Goal: Task Accomplishment & Management: Use online tool/utility

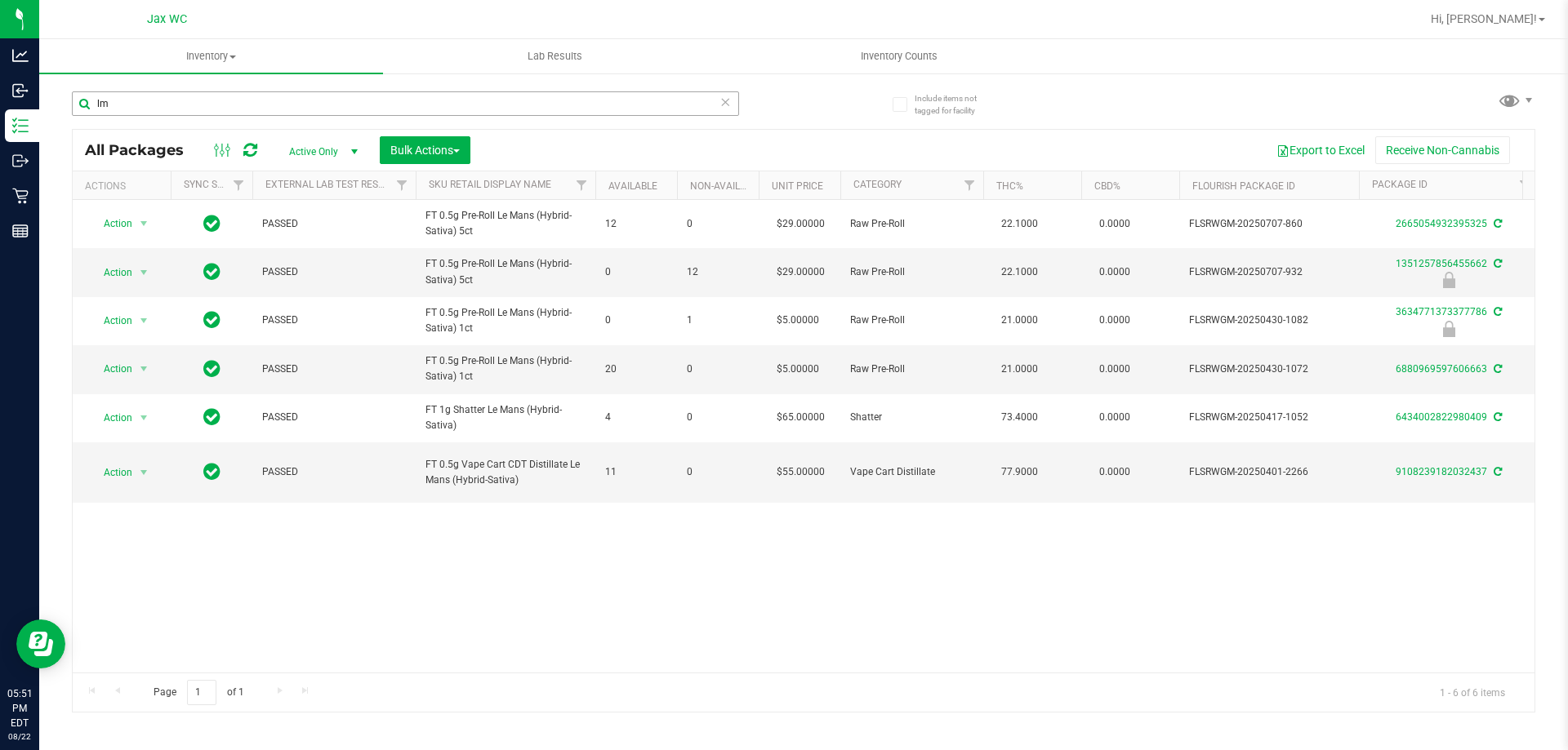
type input "l"
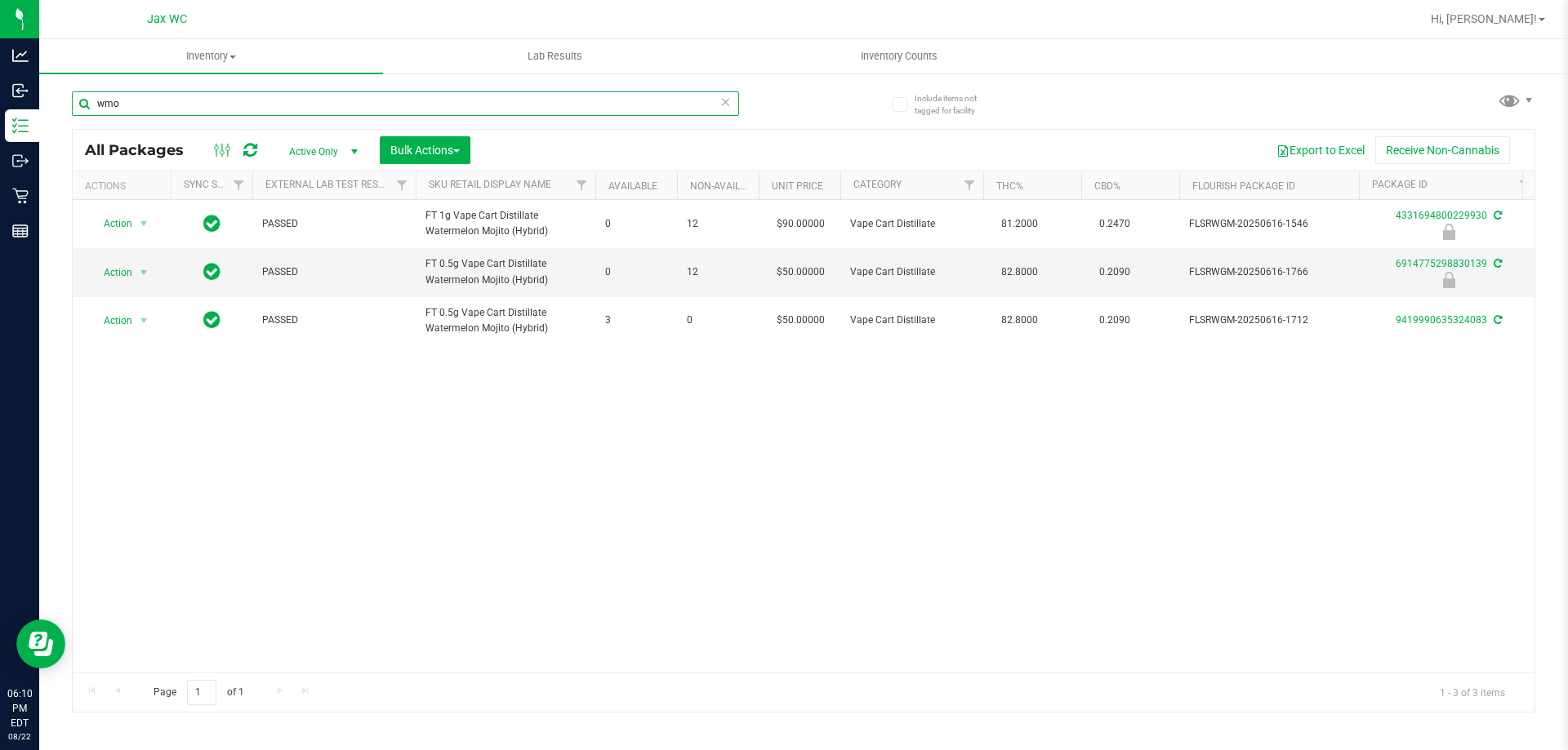
click at [135, 101] on input "wmo" at bounding box center [406, 104] width 667 height 25
type input "2242816194906032"
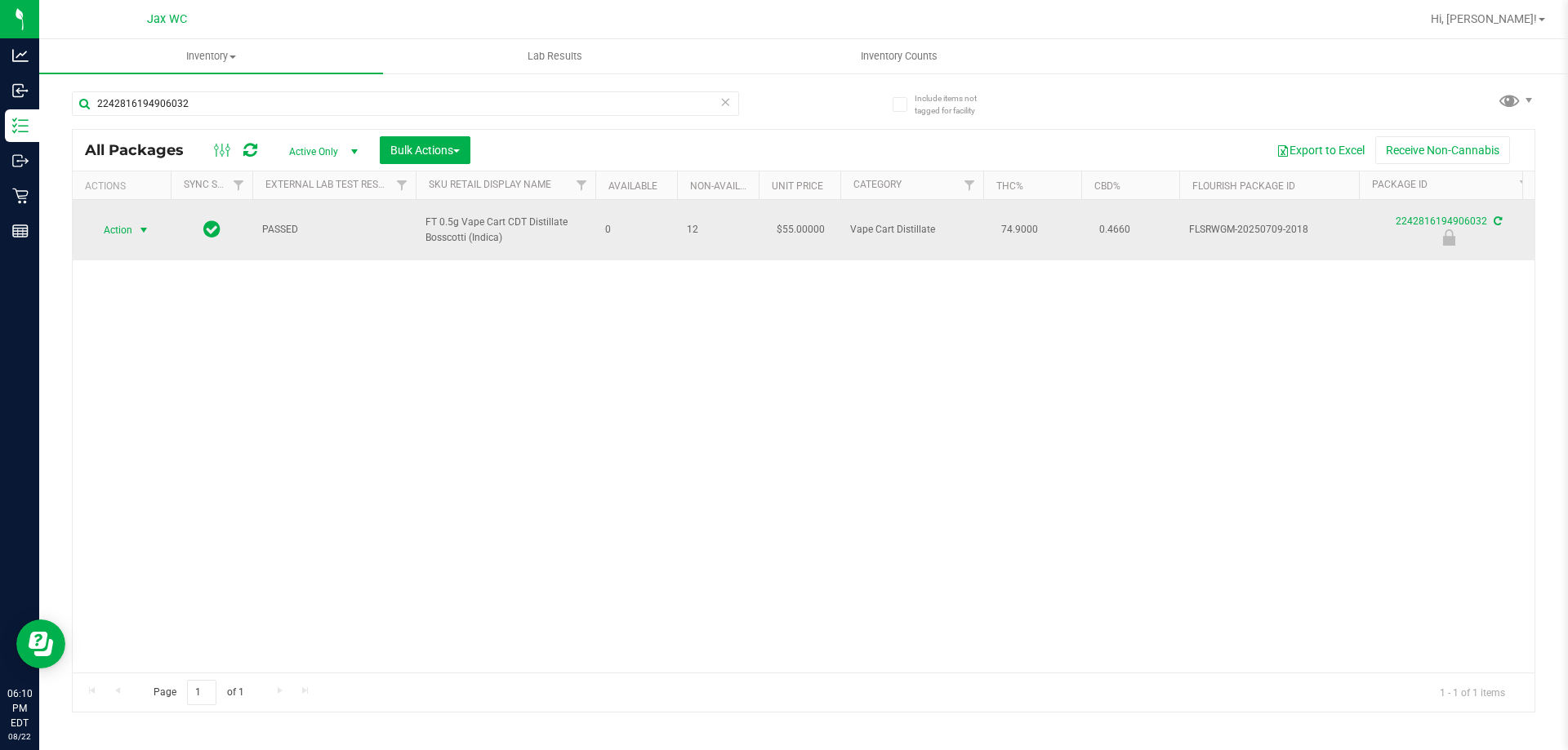
click at [144, 227] on span "select" at bounding box center [143, 230] width 13 height 13
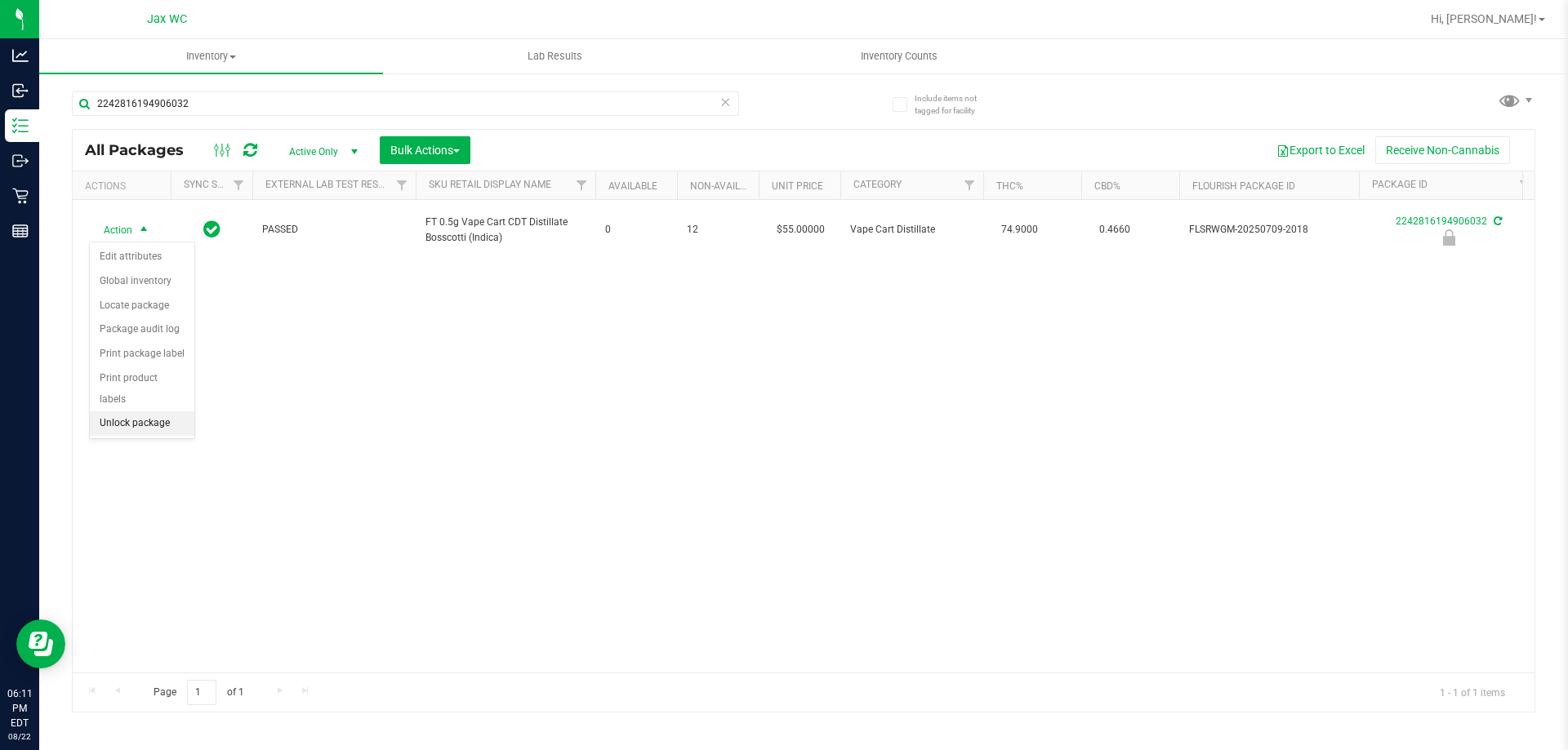
click at [160, 411] on li "Unlock package" at bounding box center [142, 423] width 104 height 25
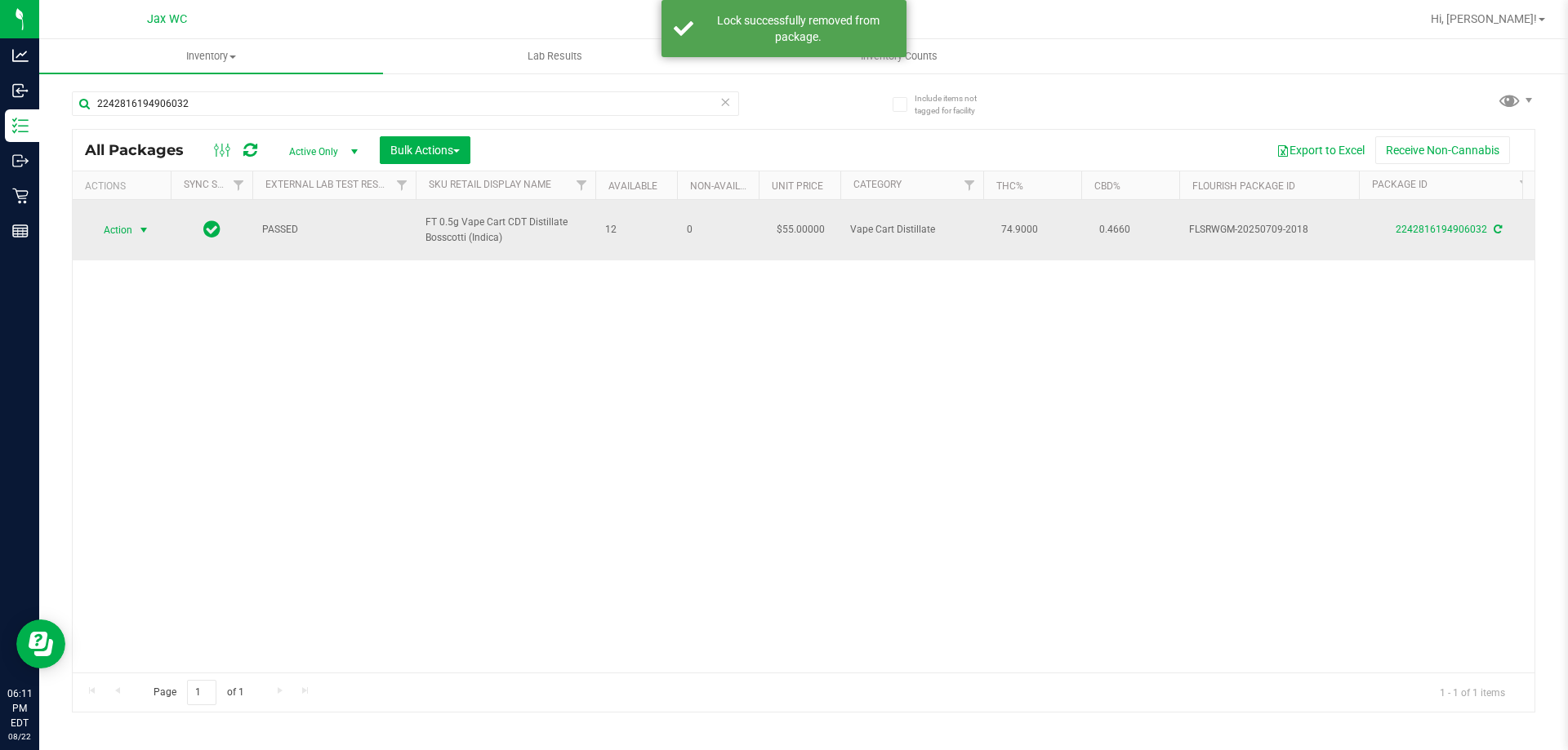
click at [110, 220] on span "Action" at bounding box center [111, 230] width 44 height 23
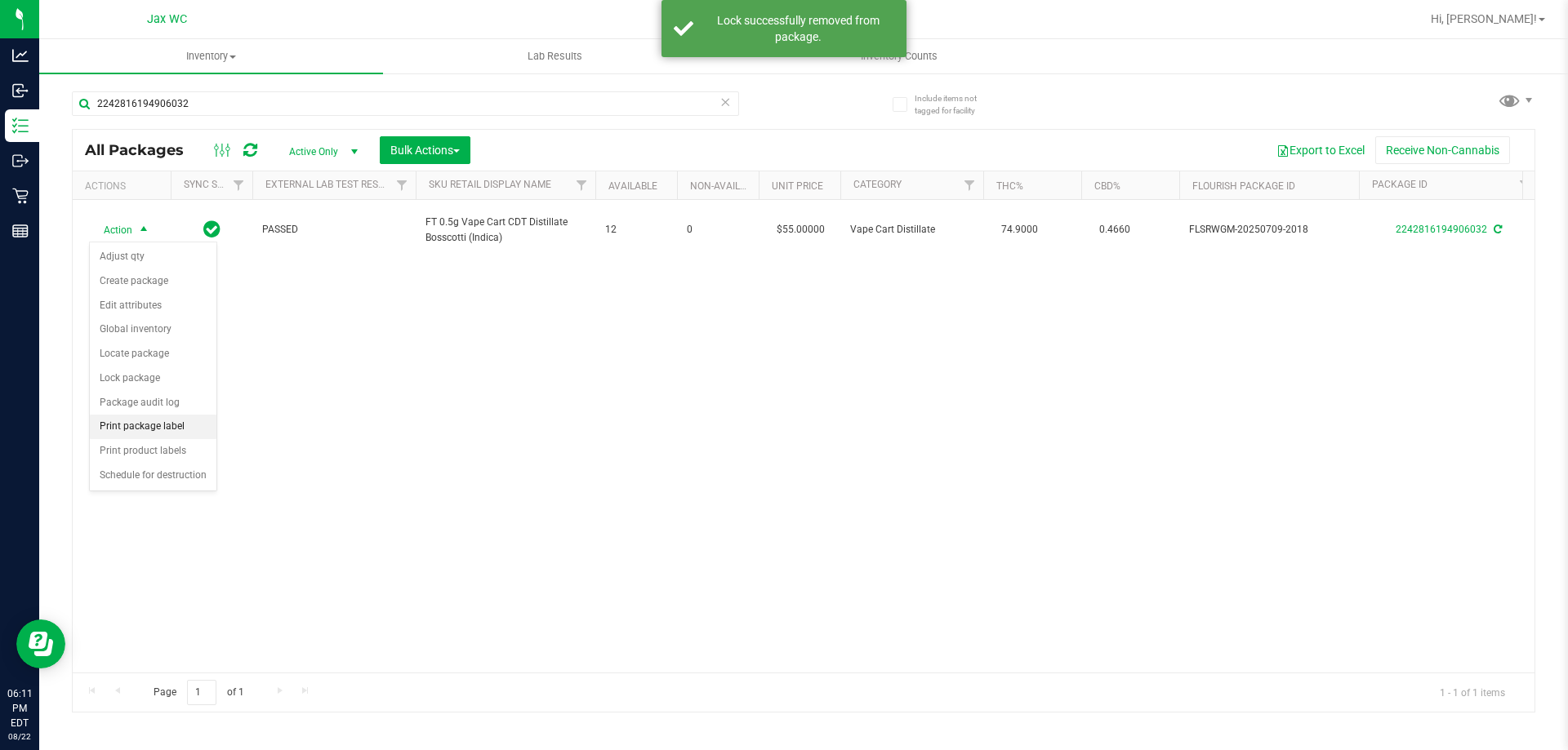
click at [165, 425] on li "Print package label" at bounding box center [153, 427] width 126 height 25
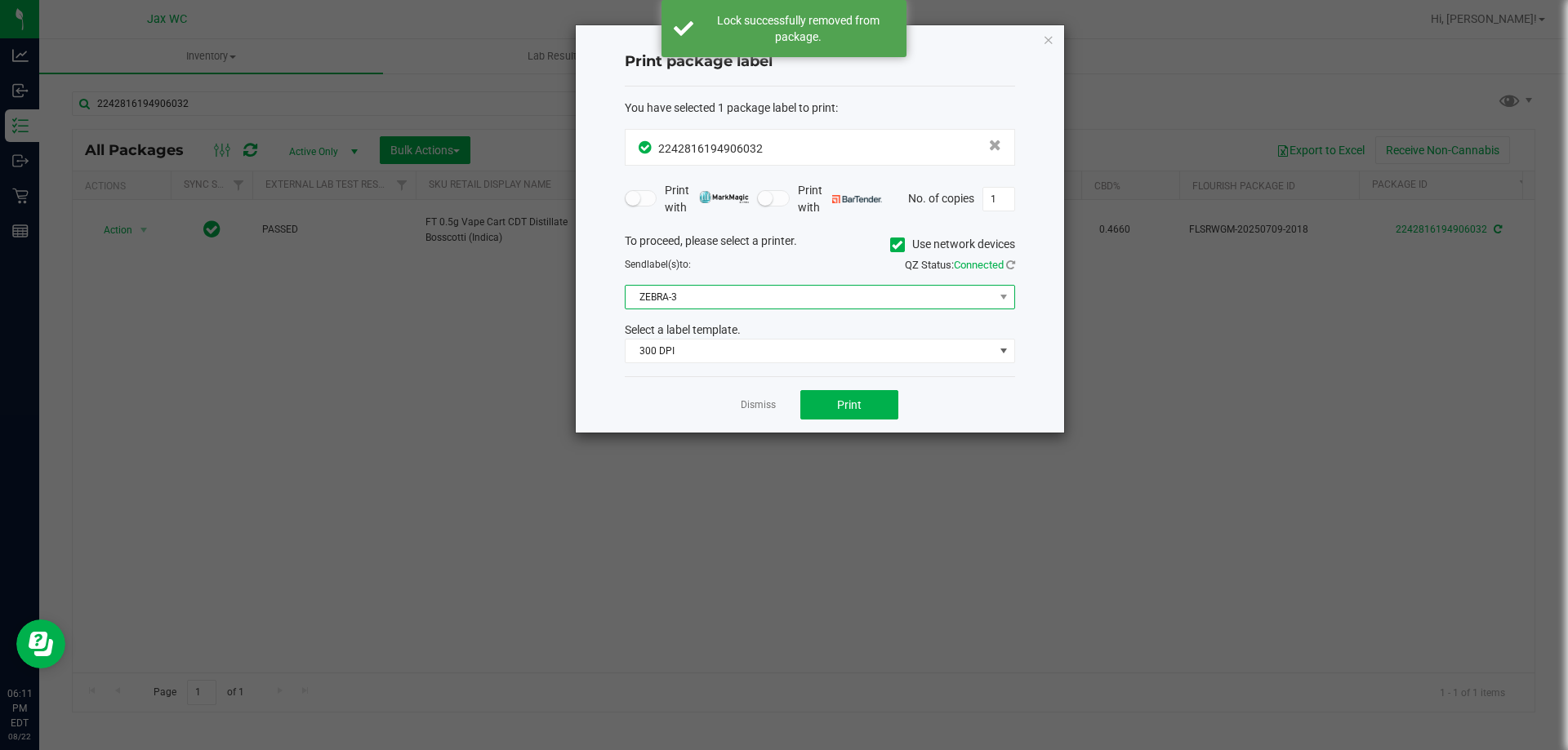
click at [707, 297] on span "ZEBRA-3" at bounding box center [810, 297] width 368 height 23
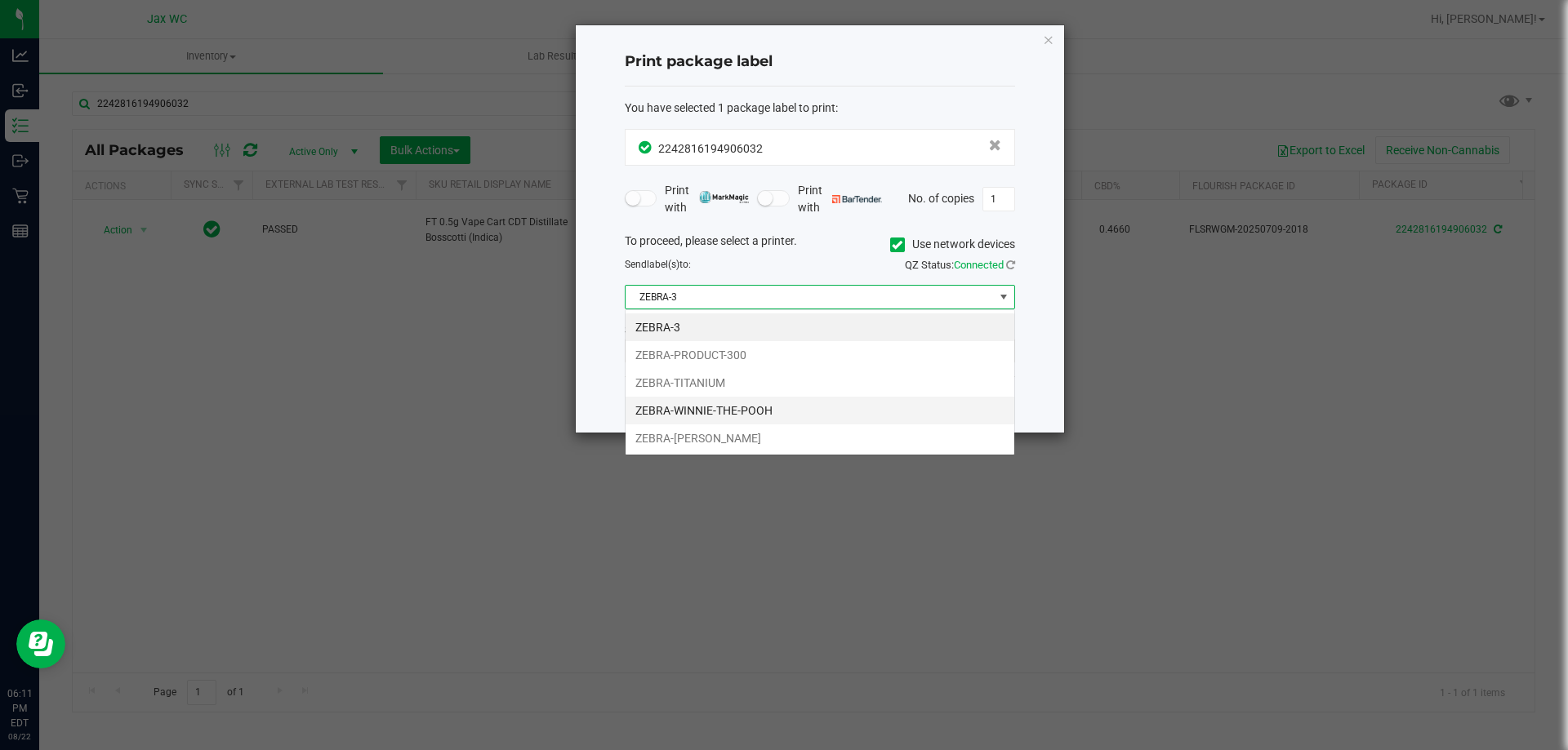
scroll to position [25, 391]
click at [683, 406] on li "ZEBRA-WINNIE-THE-POOH" at bounding box center [820, 410] width 389 height 28
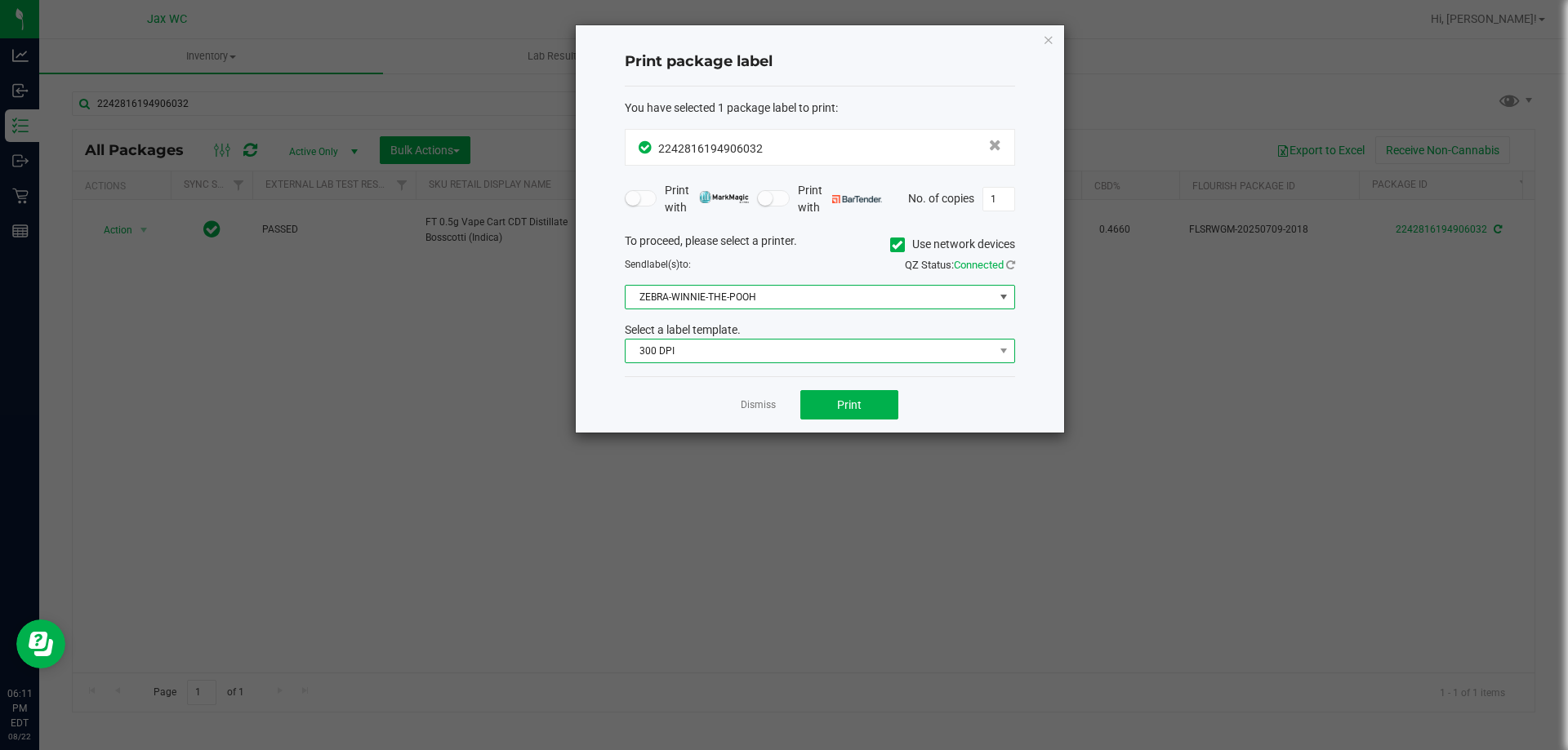
click at [686, 351] on span "300 DPI" at bounding box center [810, 350] width 368 height 23
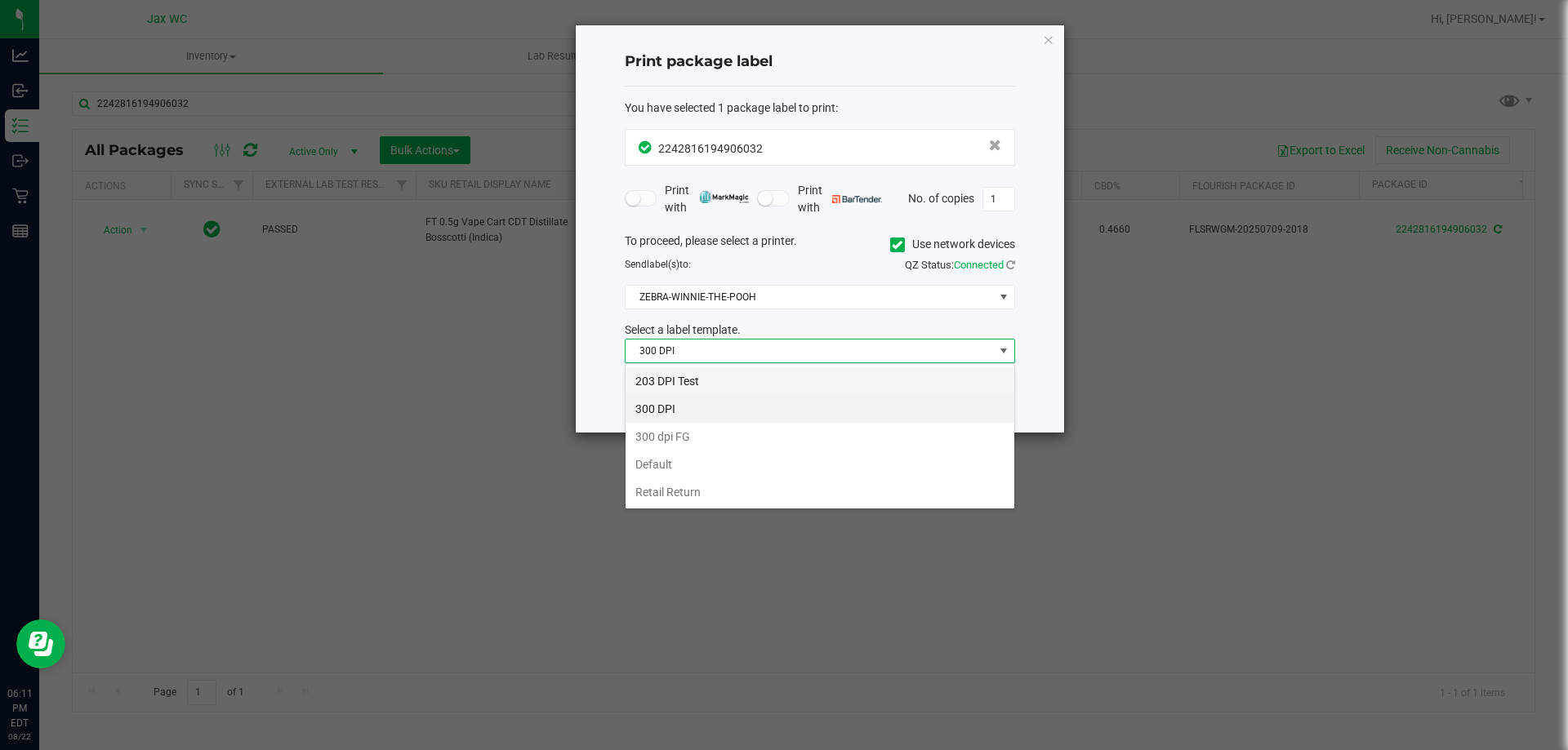
click at [694, 369] on li "203 DPI Test" at bounding box center [820, 381] width 389 height 28
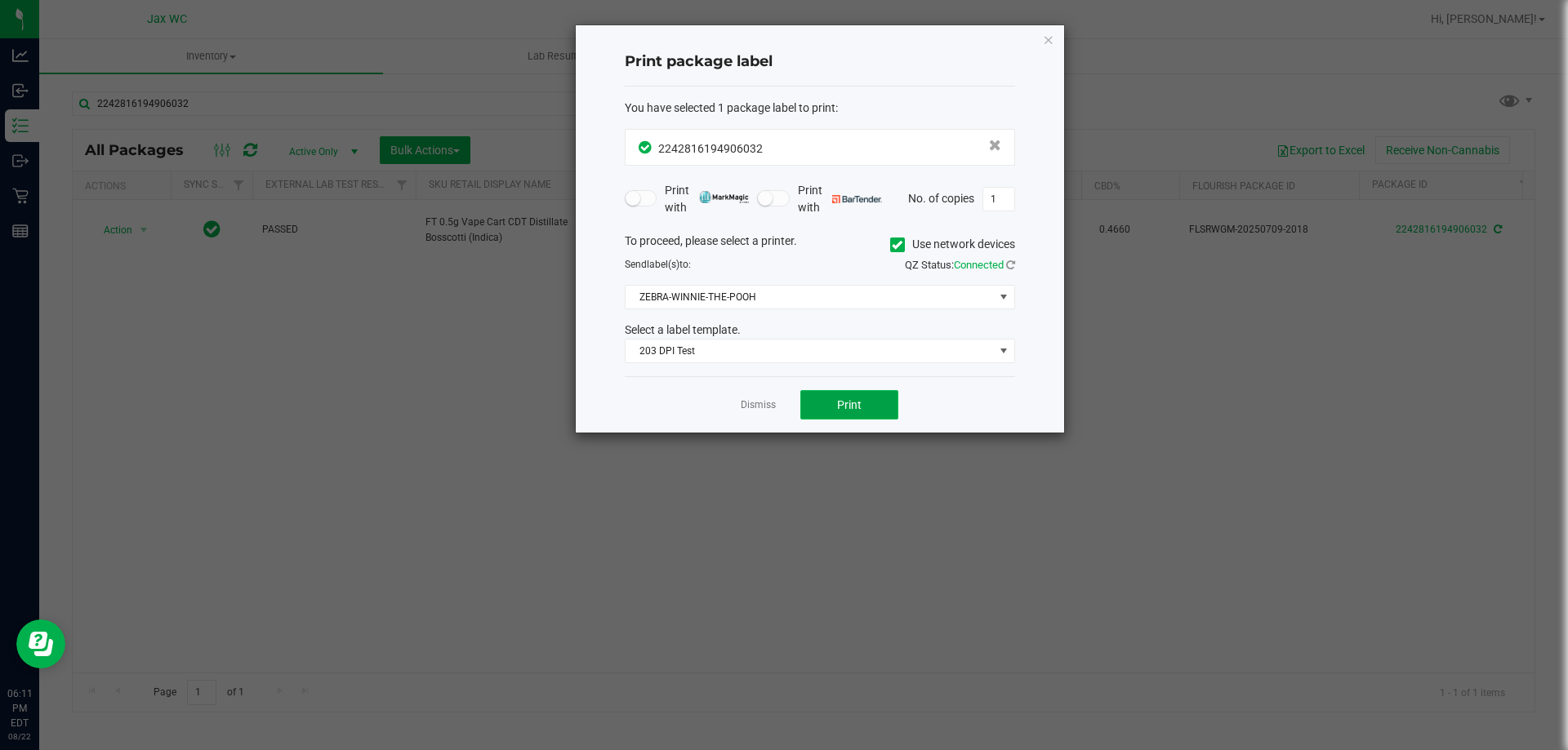
click at [866, 411] on button "Print" at bounding box center [849, 405] width 98 height 30
click at [743, 399] on link "Dismiss" at bounding box center [757, 405] width 35 height 14
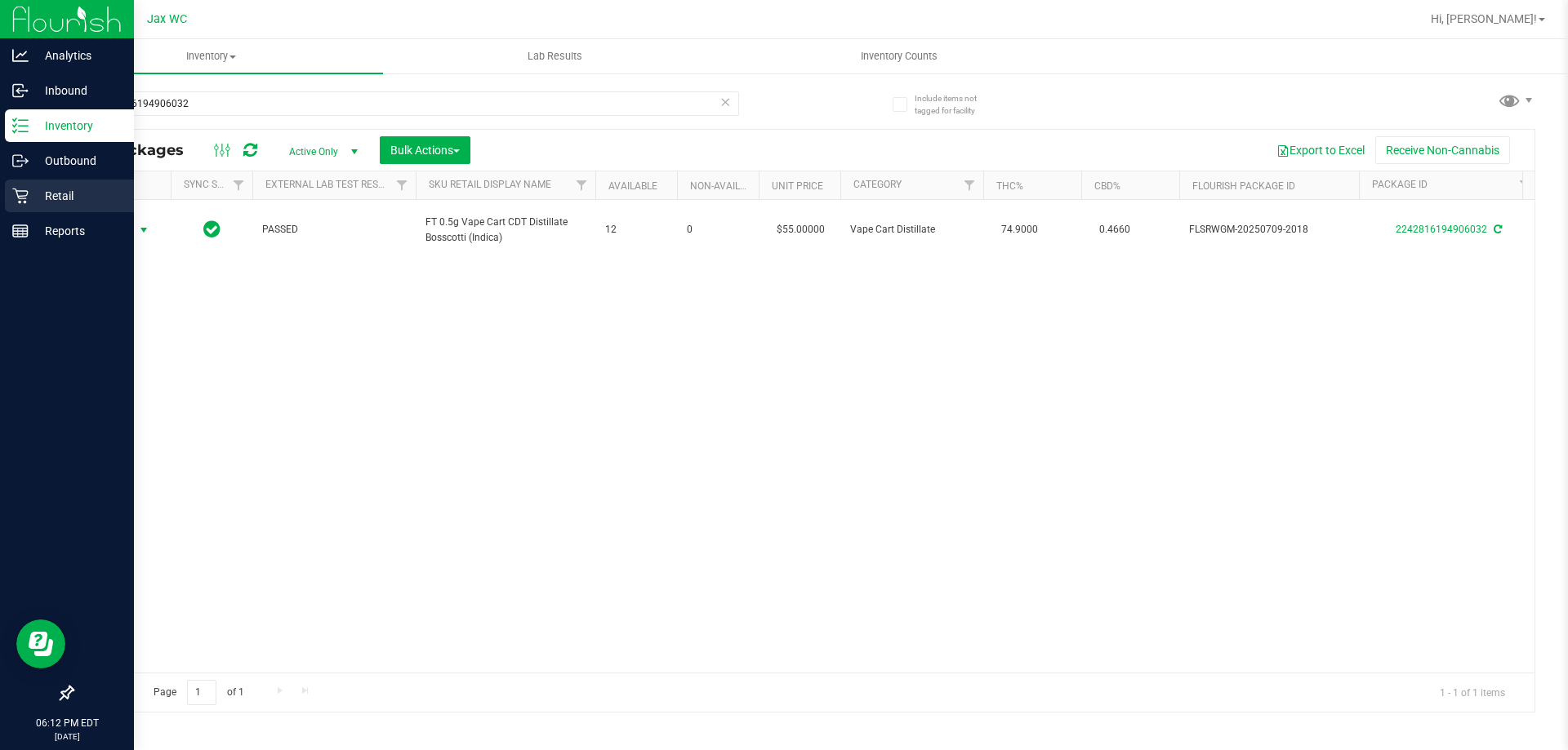
click at [66, 182] on div "Retail" at bounding box center [70, 196] width 129 height 32
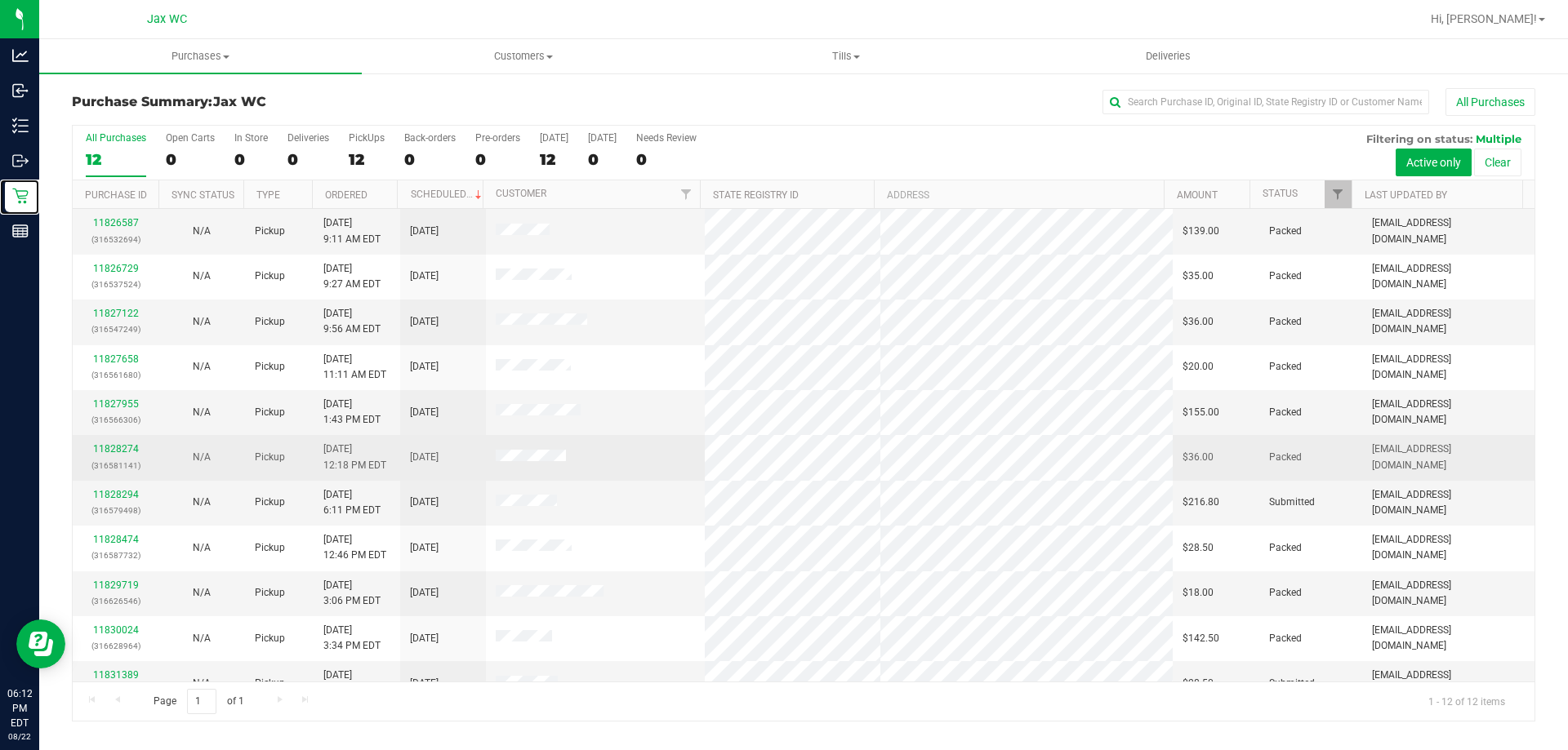
scroll to position [70, 0]
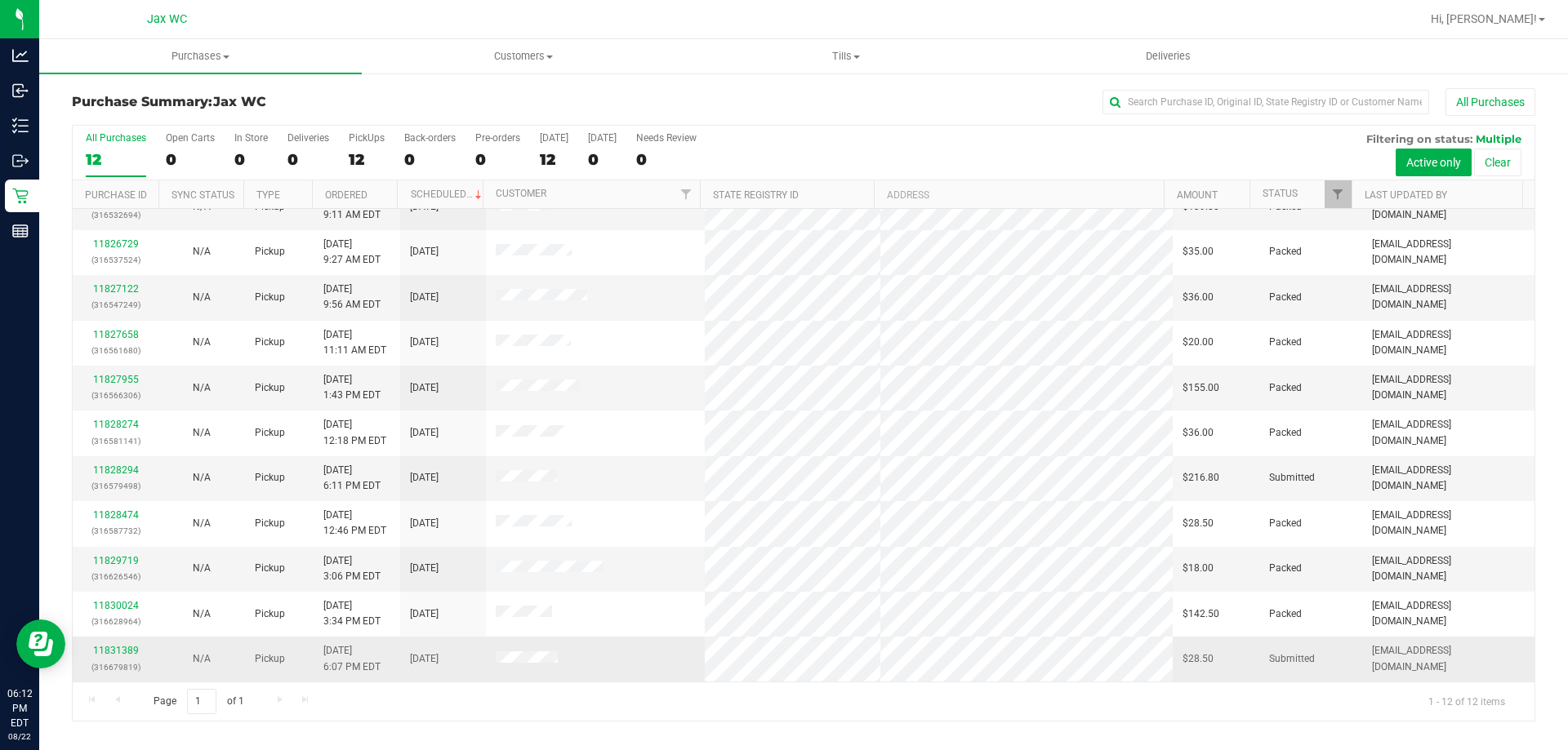
click at [134, 659] on p "(316679819)" at bounding box center [115, 667] width 66 height 15
click at [121, 649] on link "11831389" at bounding box center [116, 650] width 46 height 11
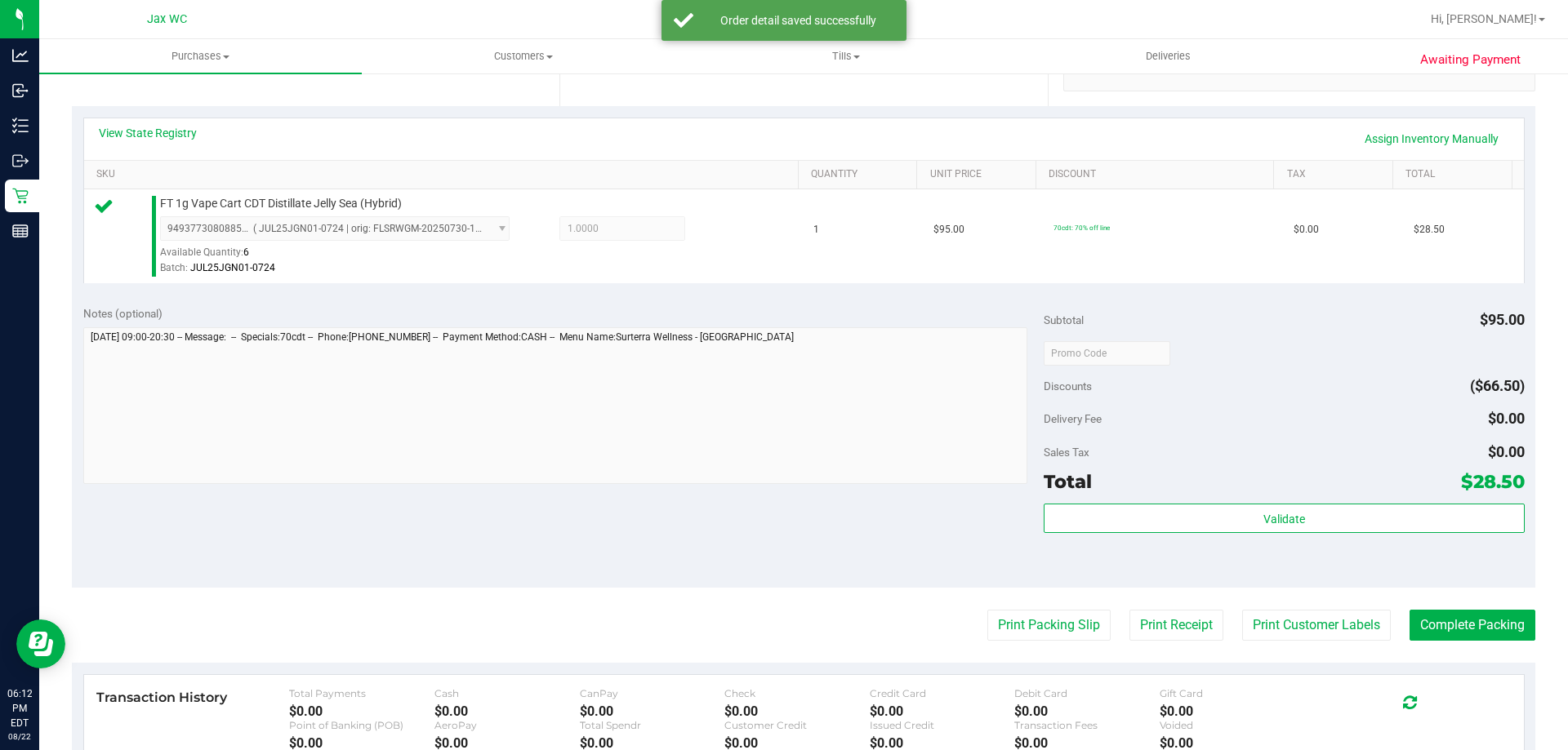
scroll to position [585, 0]
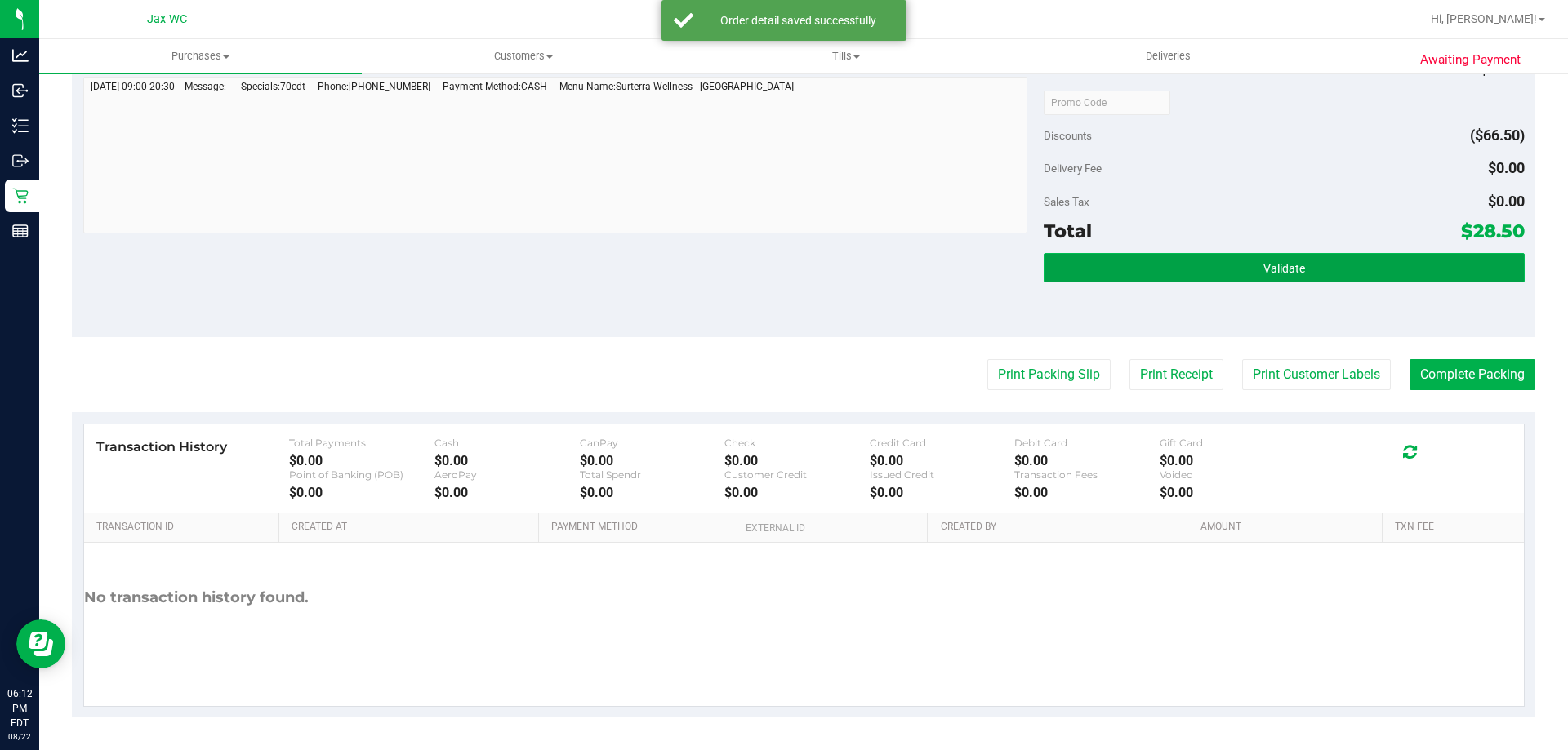
click at [1308, 271] on button "Validate" at bounding box center [1284, 267] width 481 height 30
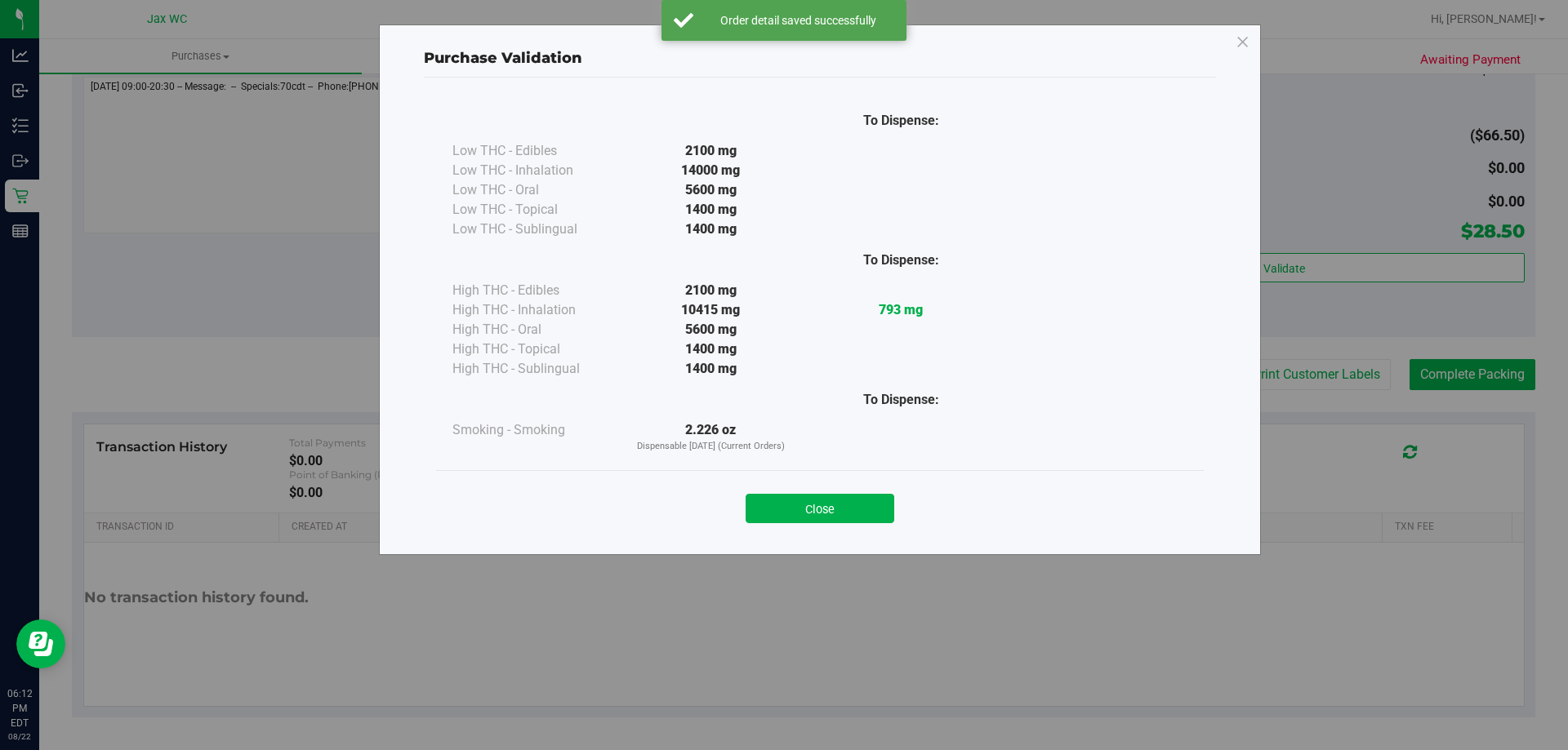
click at [838, 528] on div "Close" at bounding box center [820, 503] width 767 height 66
click at [810, 511] on button "Close" at bounding box center [819, 508] width 149 height 30
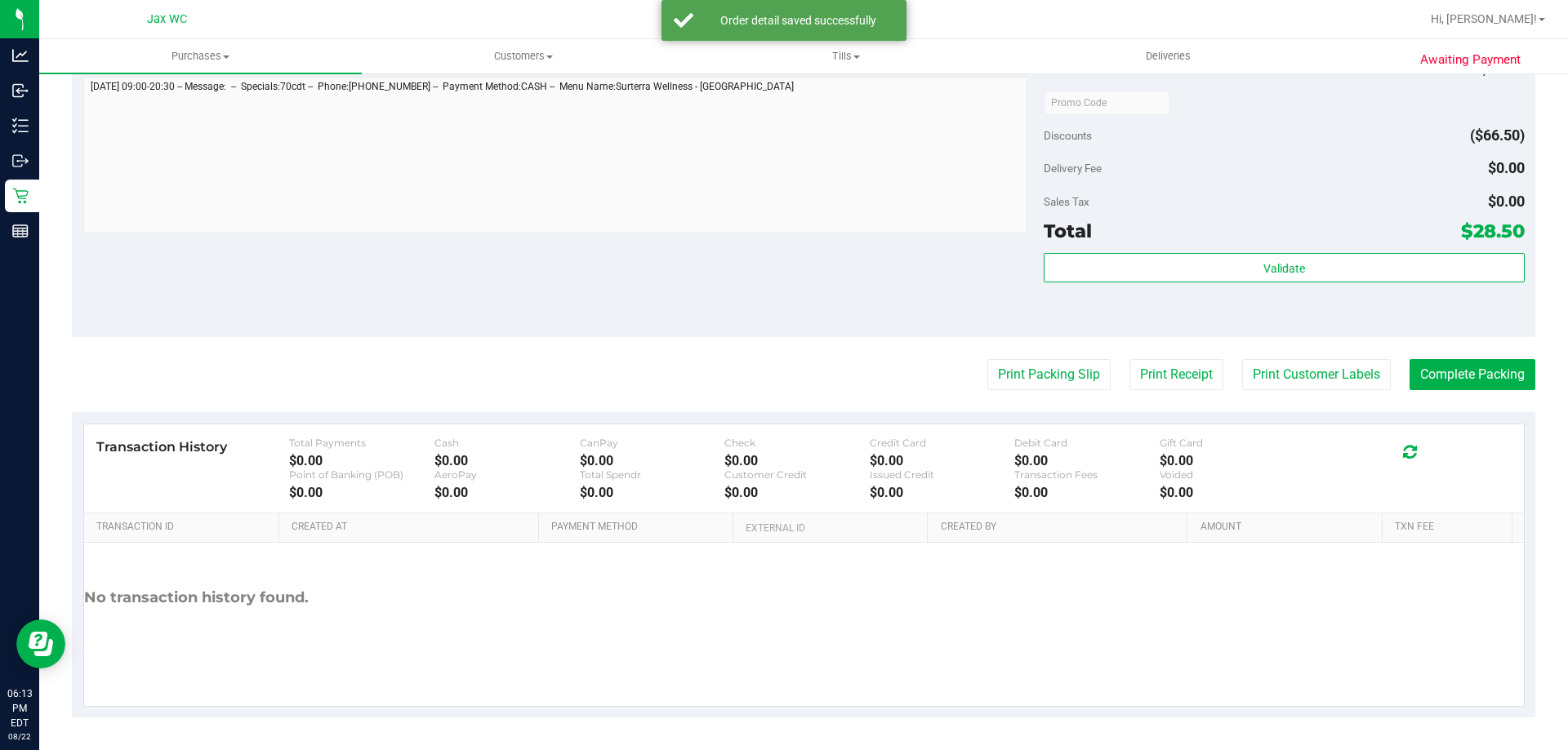
click at [1005, 350] on purchase-details "Back Edit Purchase Cancel Purchase View Profile # 11831389 BioTrack ID: - Submi…" at bounding box center [804, 110] width 1464 height 1213
click at [1019, 372] on button "Print Packing Slip" at bounding box center [1048, 374] width 123 height 31
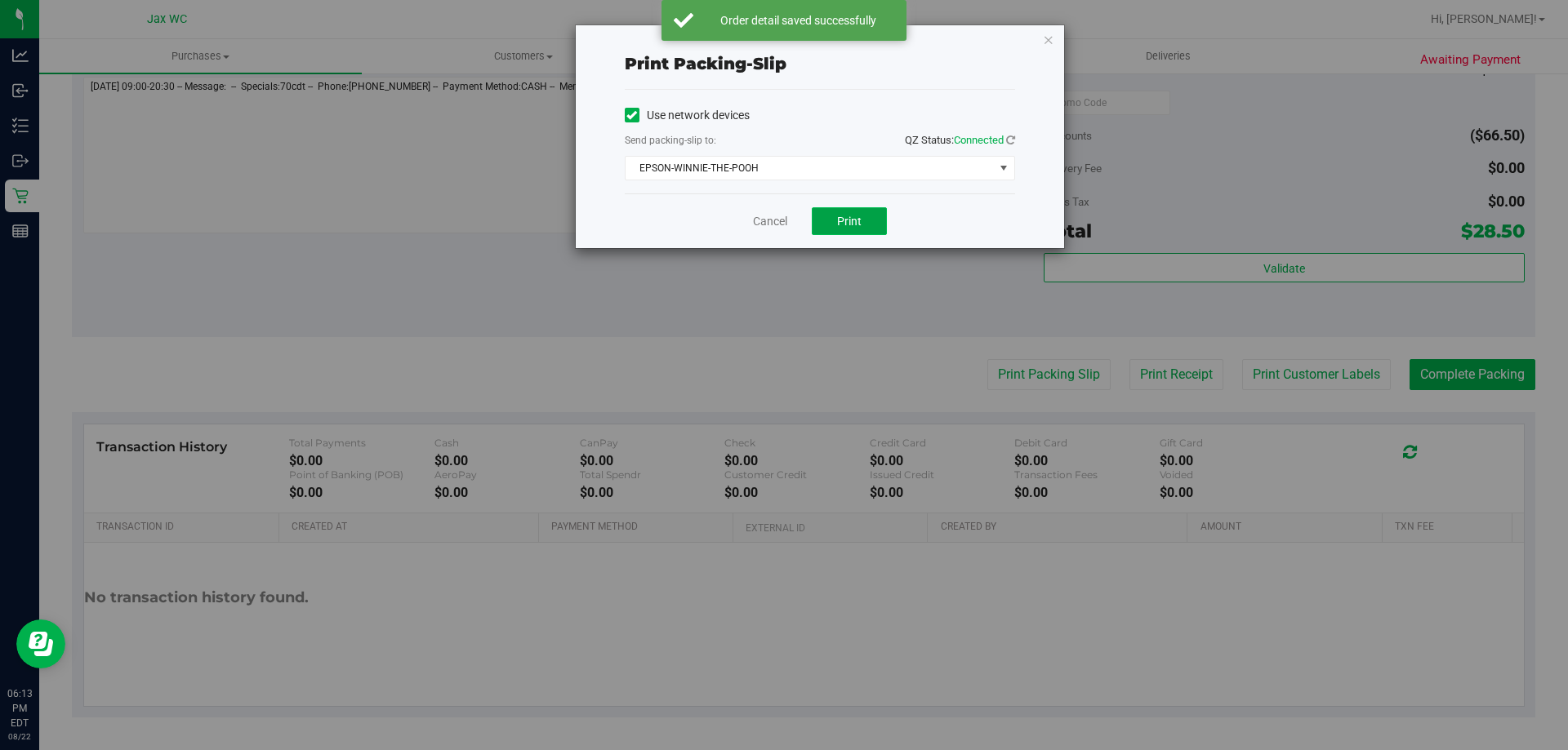
click at [837, 217] on button "Print" at bounding box center [849, 221] width 75 height 28
click at [756, 227] on link "Cancel" at bounding box center [770, 221] width 34 height 17
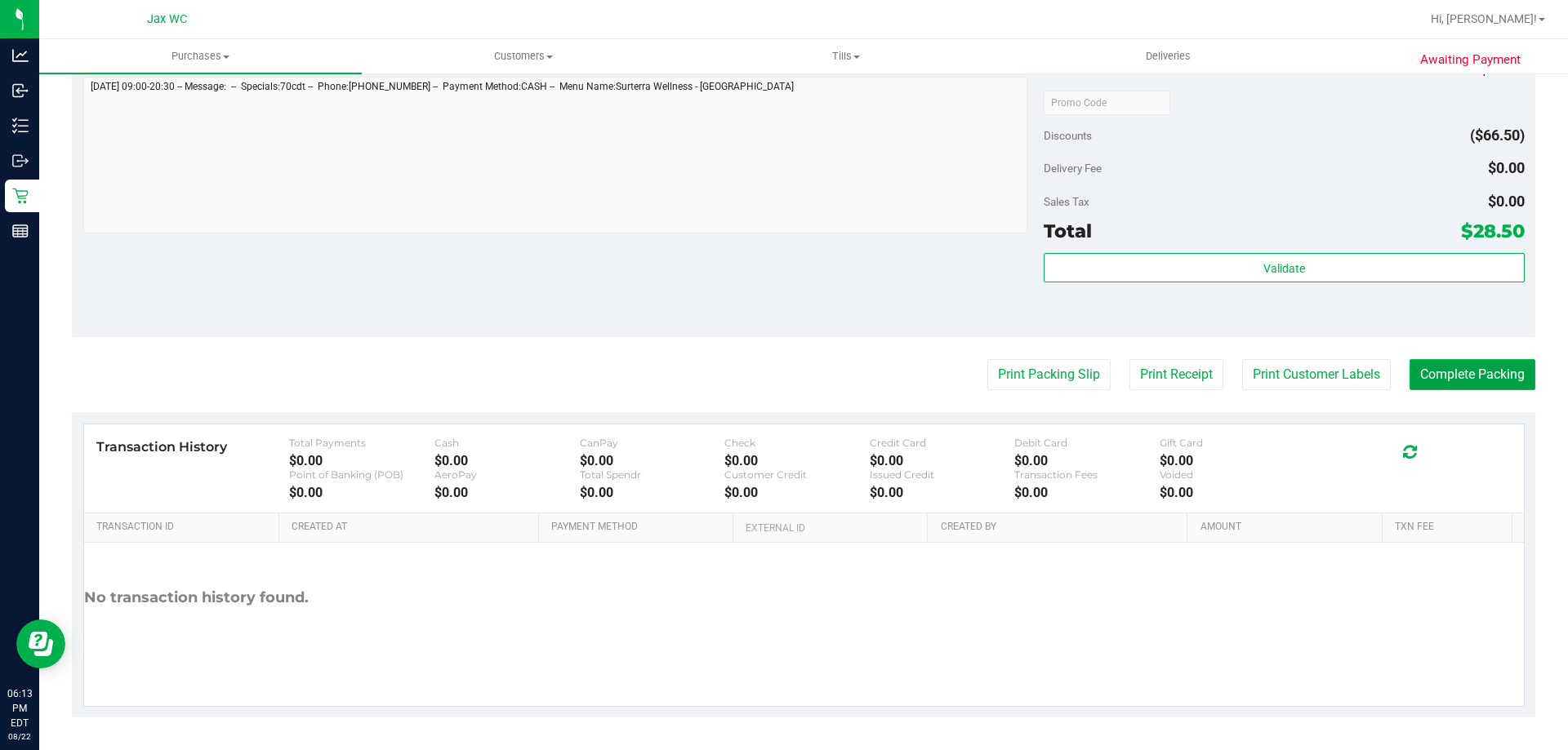
click at [1425, 368] on button "Complete Packing" at bounding box center [1472, 374] width 126 height 31
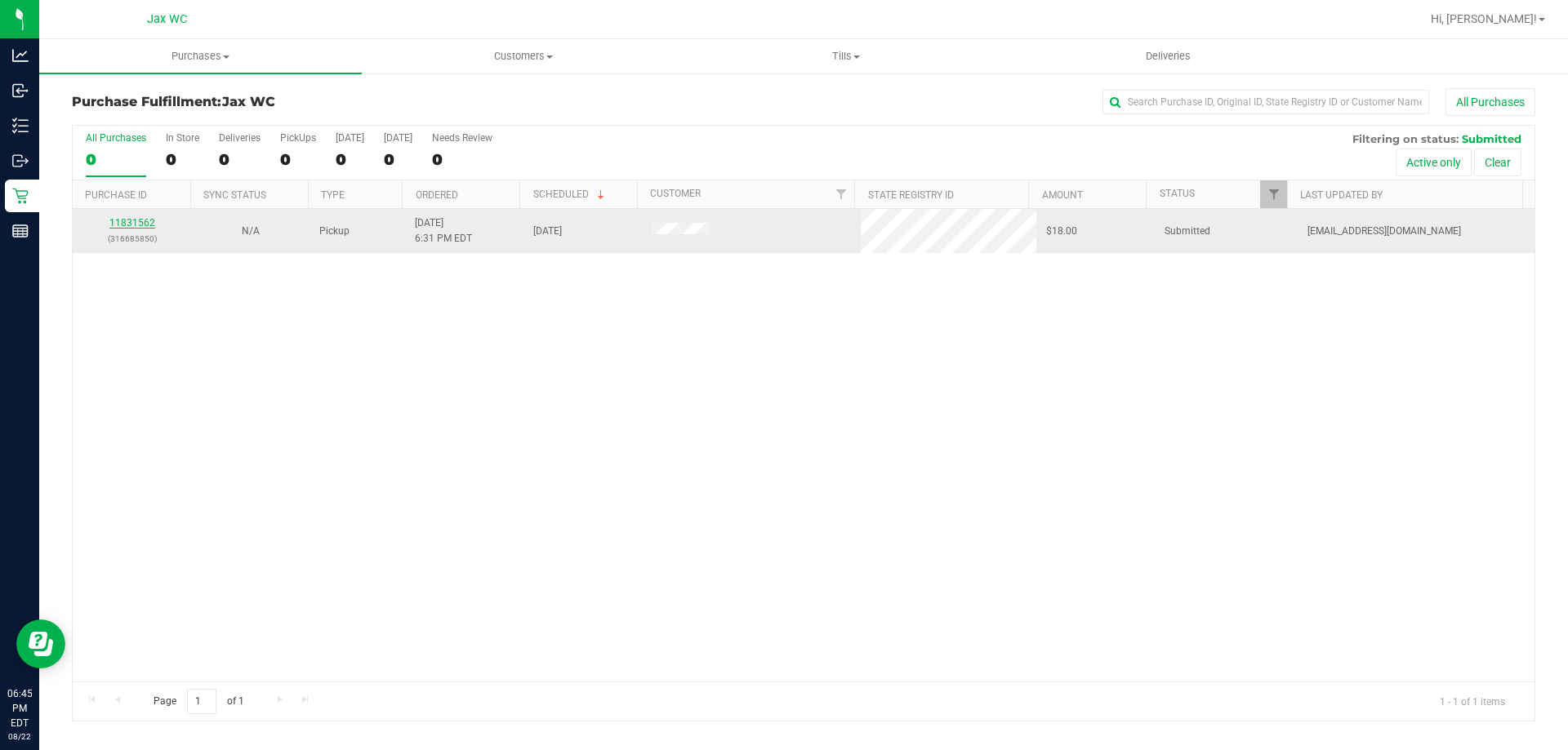
click at [143, 220] on link "11831562" at bounding box center [132, 222] width 46 height 11
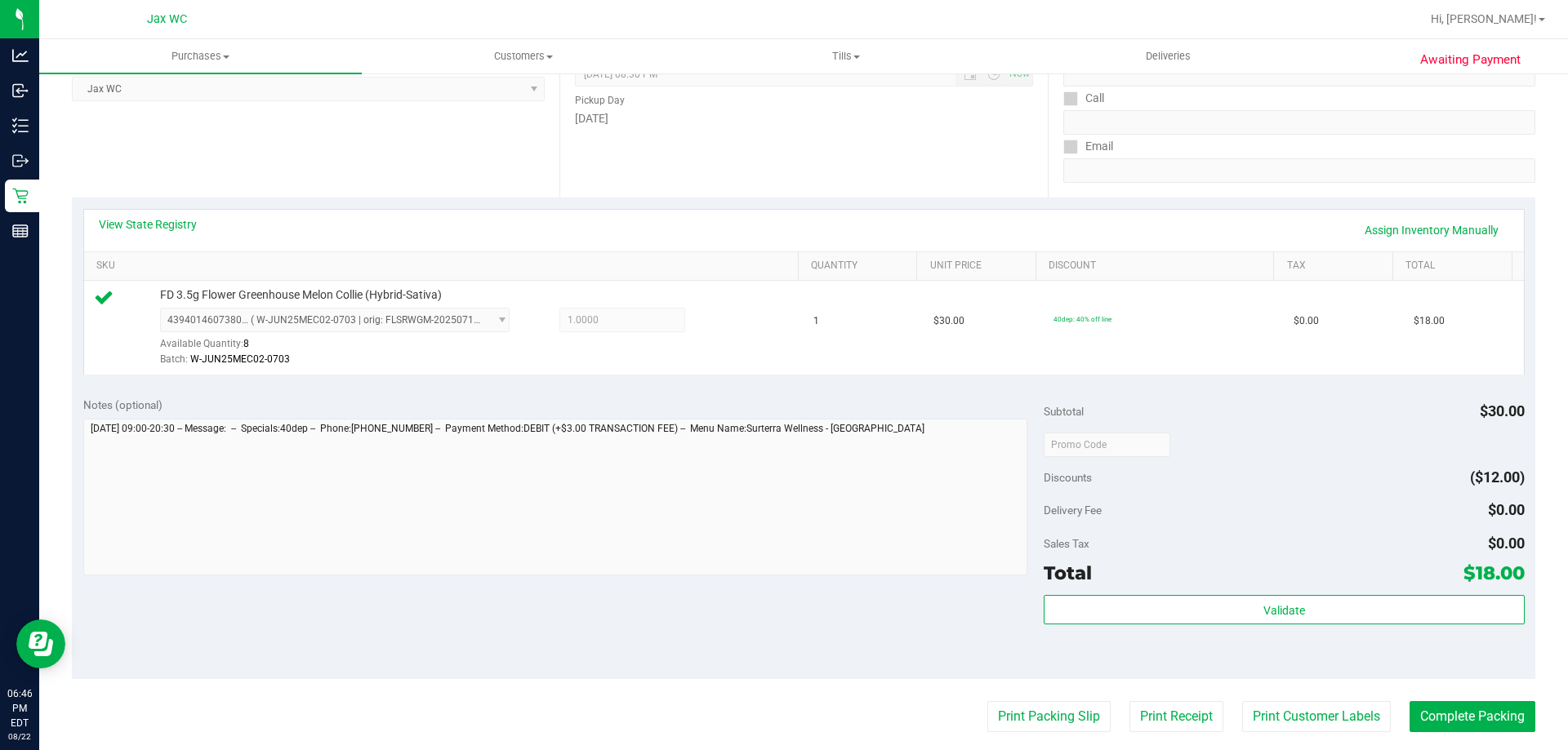
scroll to position [585, 0]
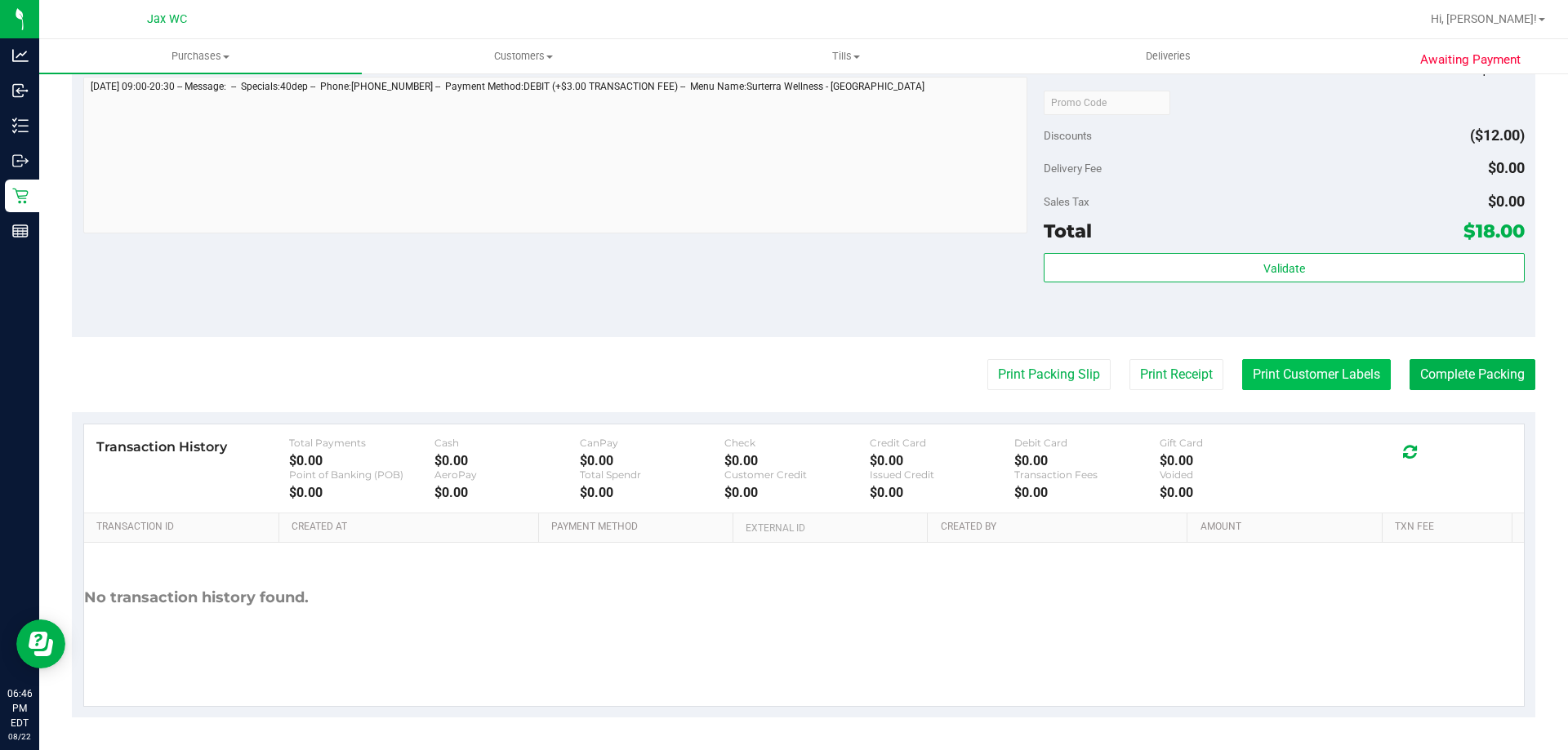
drag, startPoint x: 1288, startPoint y: 346, endPoint x: 1290, endPoint y: 367, distance: 21.1
click at [1289, 351] on purchase-details "Back Edit Purchase Cancel Purchase View Profile # 11831562 BioTrack ID: - Submi…" at bounding box center [804, 110] width 1464 height 1213
click at [1284, 364] on button "Print Customer Labels" at bounding box center [1316, 374] width 149 height 31
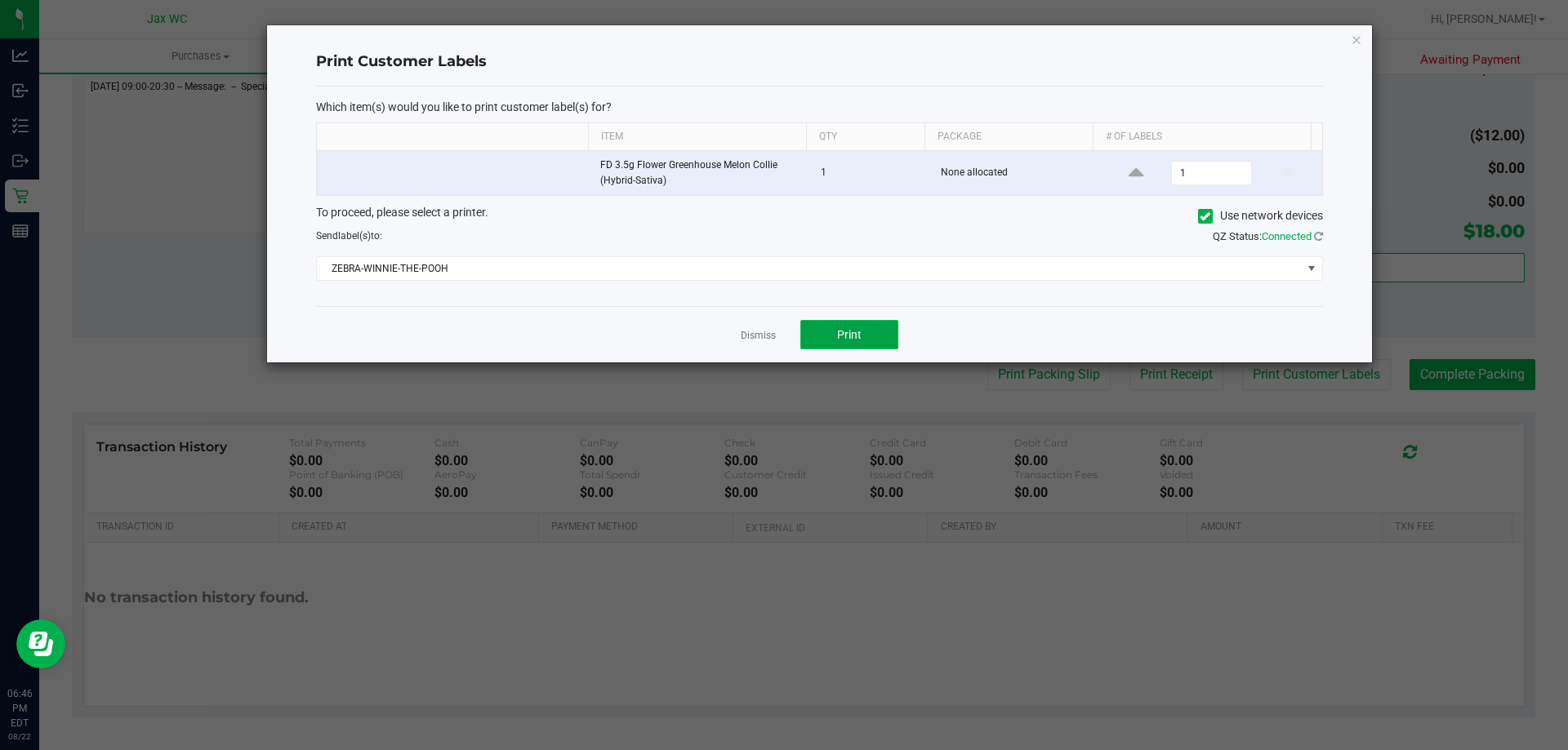
click at [851, 332] on span "Print" at bounding box center [849, 334] width 25 height 13
drag, startPoint x: 746, startPoint y: 332, endPoint x: 726, endPoint y: 321, distance: 22.8
click at [746, 333] on link "Dismiss" at bounding box center [757, 336] width 35 height 14
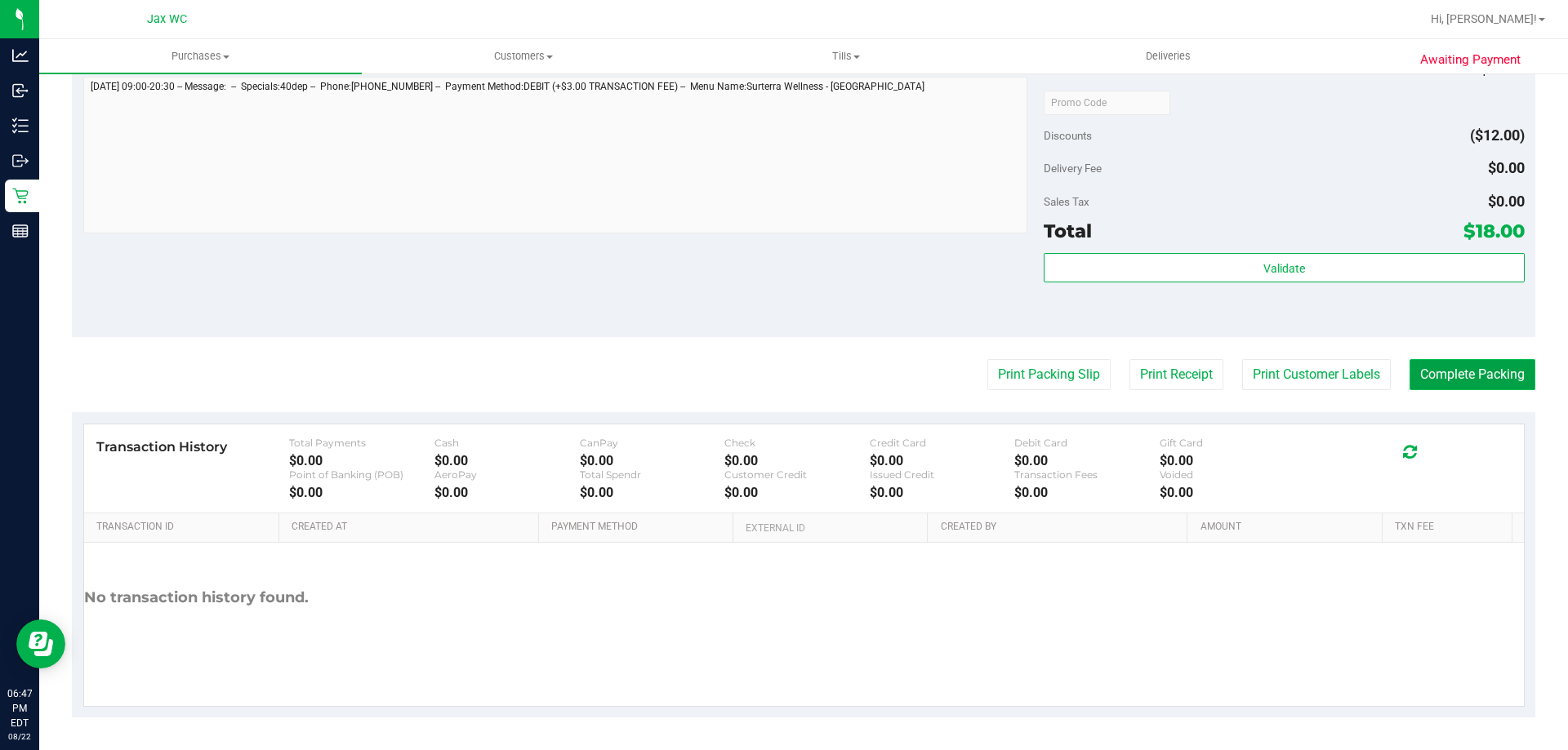
click at [1501, 368] on button "Complete Packing" at bounding box center [1472, 374] width 126 height 31
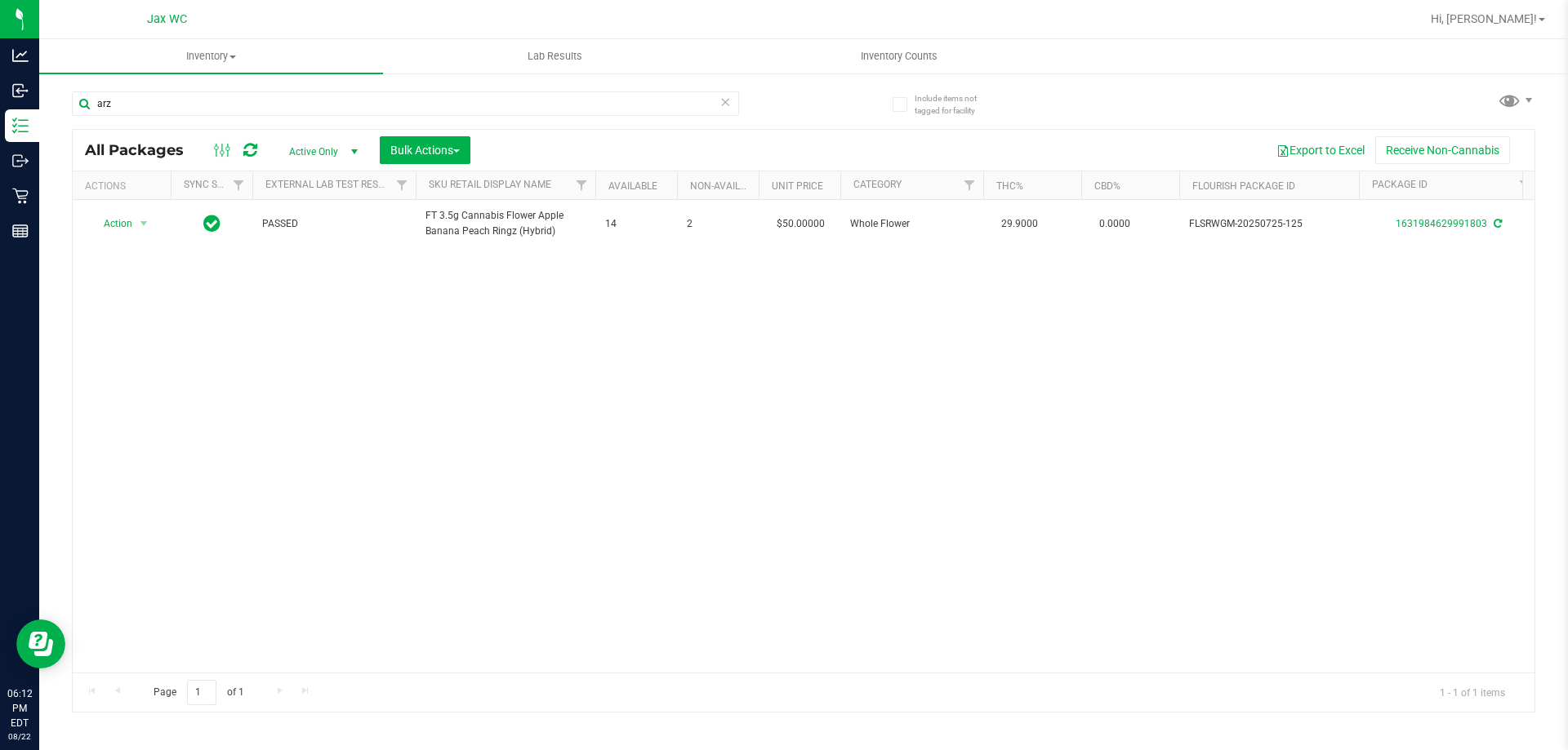
click at [238, 94] on input "arz" at bounding box center [406, 104] width 667 height 25
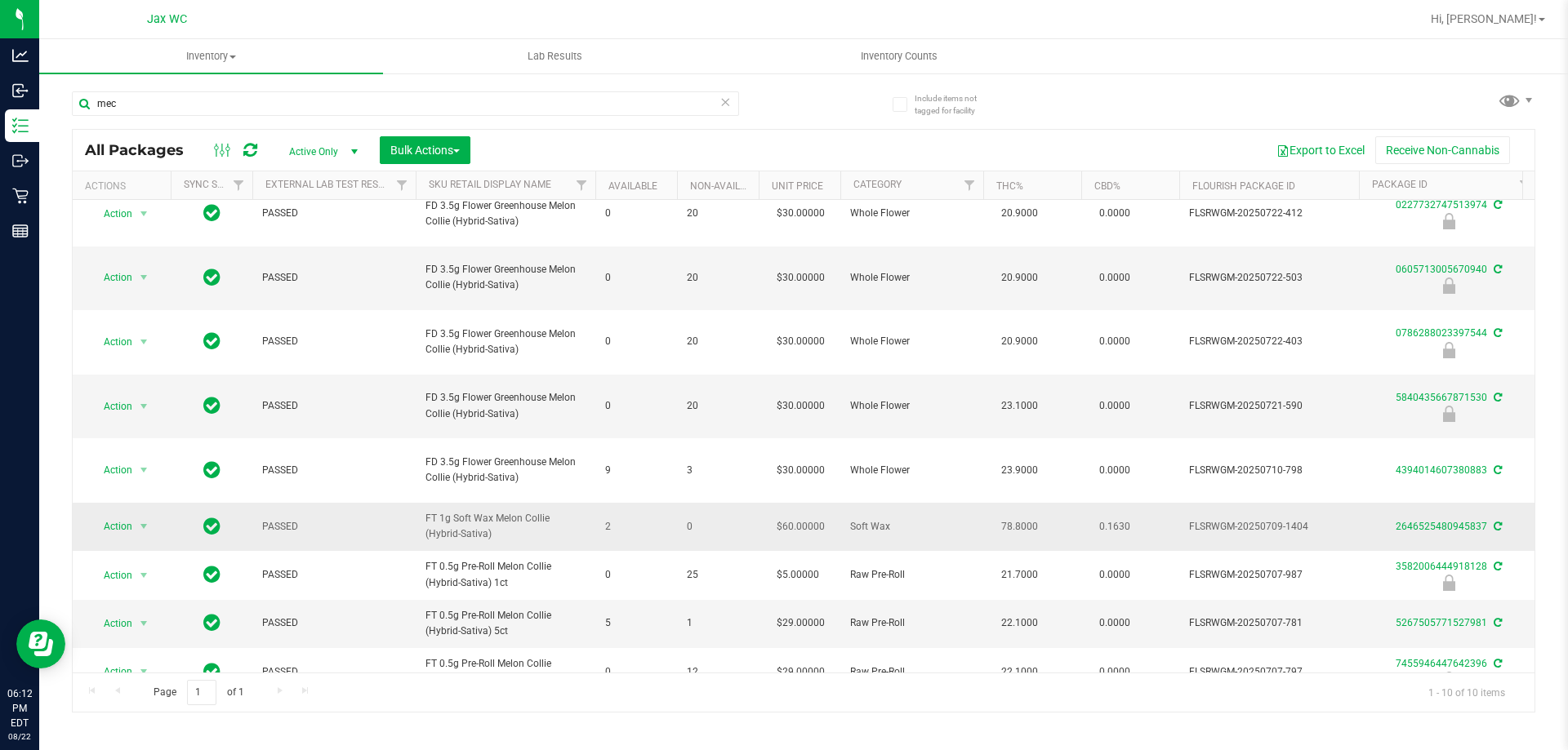
scroll to position [24, 0]
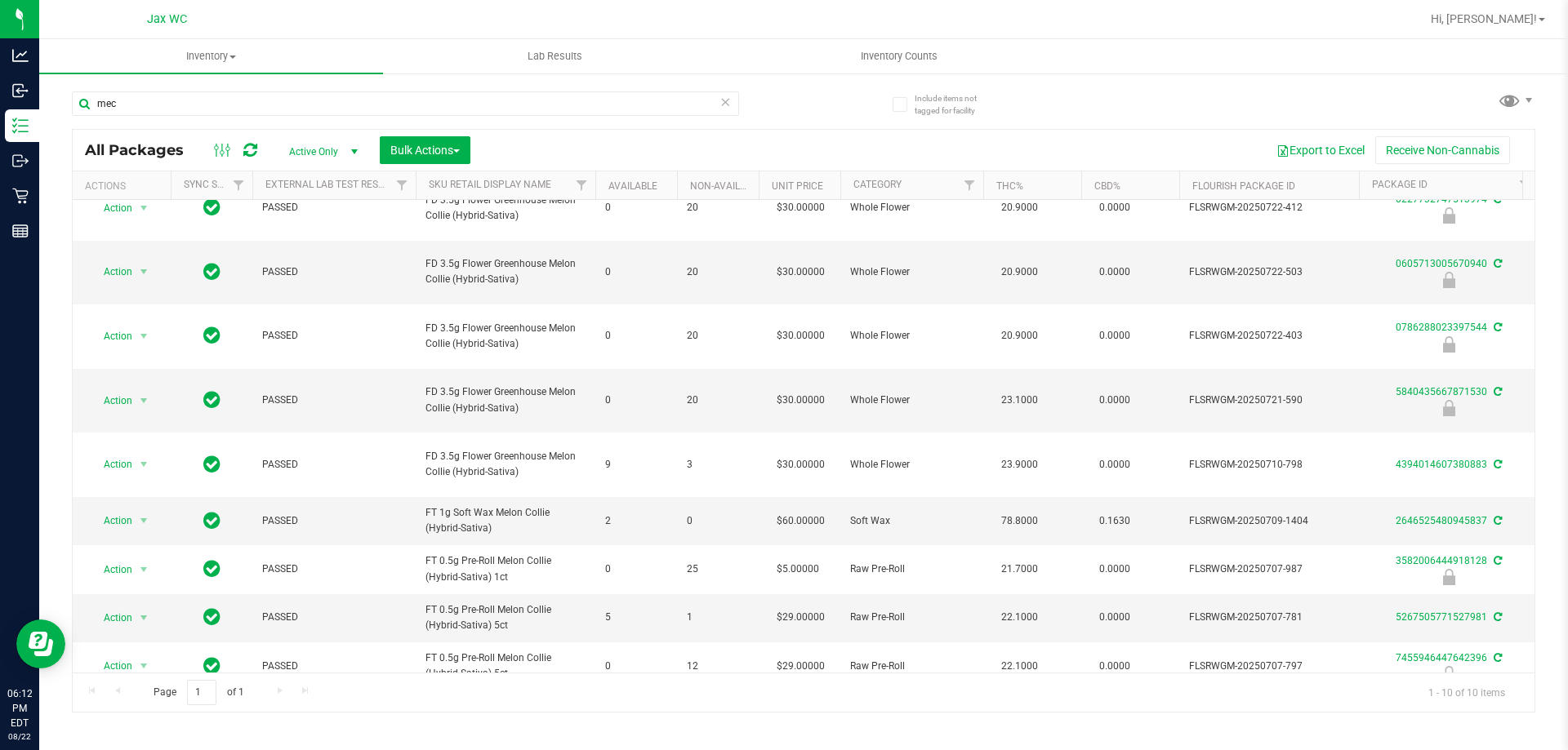
type input "mec"
